Goal: Communication & Community: Connect with others

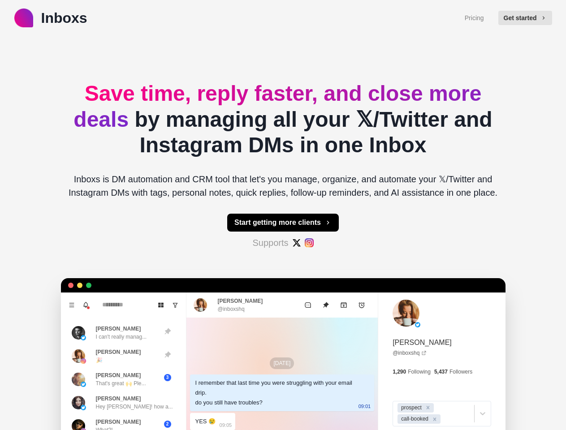
click at [529, 18] on button "Get started" at bounding box center [525, 18] width 54 height 14
click at [283, 223] on button "Start getting more clients" at bounding box center [283, 223] width 112 height 18
click at [69, 305] on icon "Menu" at bounding box center [71, 305] width 5 height 4
click at [84, 305] on icon "Notifications" at bounding box center [86, 305] width 4 height 4
click at [158, 305] on icon "Board View" at bounding box center [161, 305] width 6 height 6
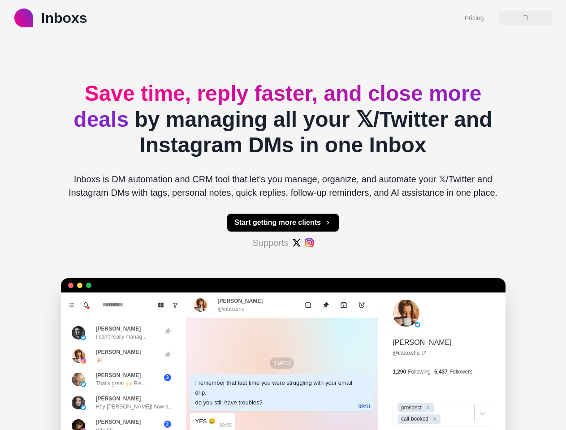
click at [172, 305] on icon "Show unread conversations" at bounding box center [175, 305] width 6 height 6
click at [114, 333] on div "Remind [PERSON_NAME] (@ [PERSON_NAME] ) to try Inboxs less than a minute ago • …" at bounding box center [159, 335] width 152 height 36
click at [114, 350] on div "Remind [PERSON_NAME] (@ [PERSON_NAME] ) to try Inboxs less than a minute ago • …" at bounding box center [159, 335] width 146 height 30
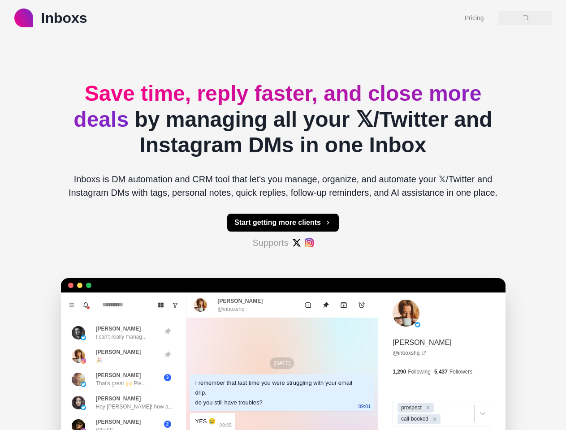
type textarea "*"
